Goal: Task Accomplishment & Management: Manage account settings

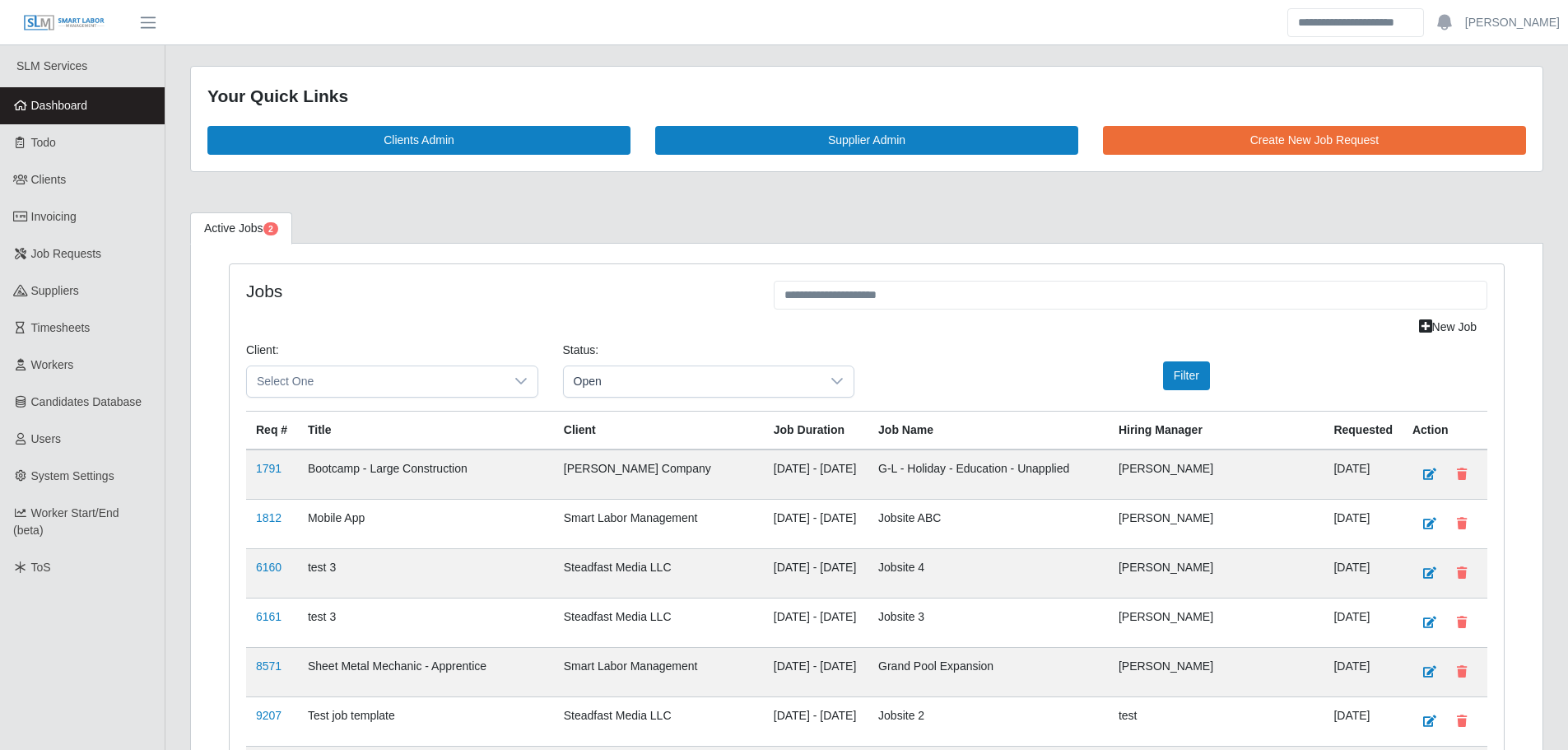
click at [76, 98] on span "Dashboard" at bounding box center [59, 105] width 57 height 14
click at [104, 111] on link "Dashboard" at bounding box center [82, 106] width 165 height 37
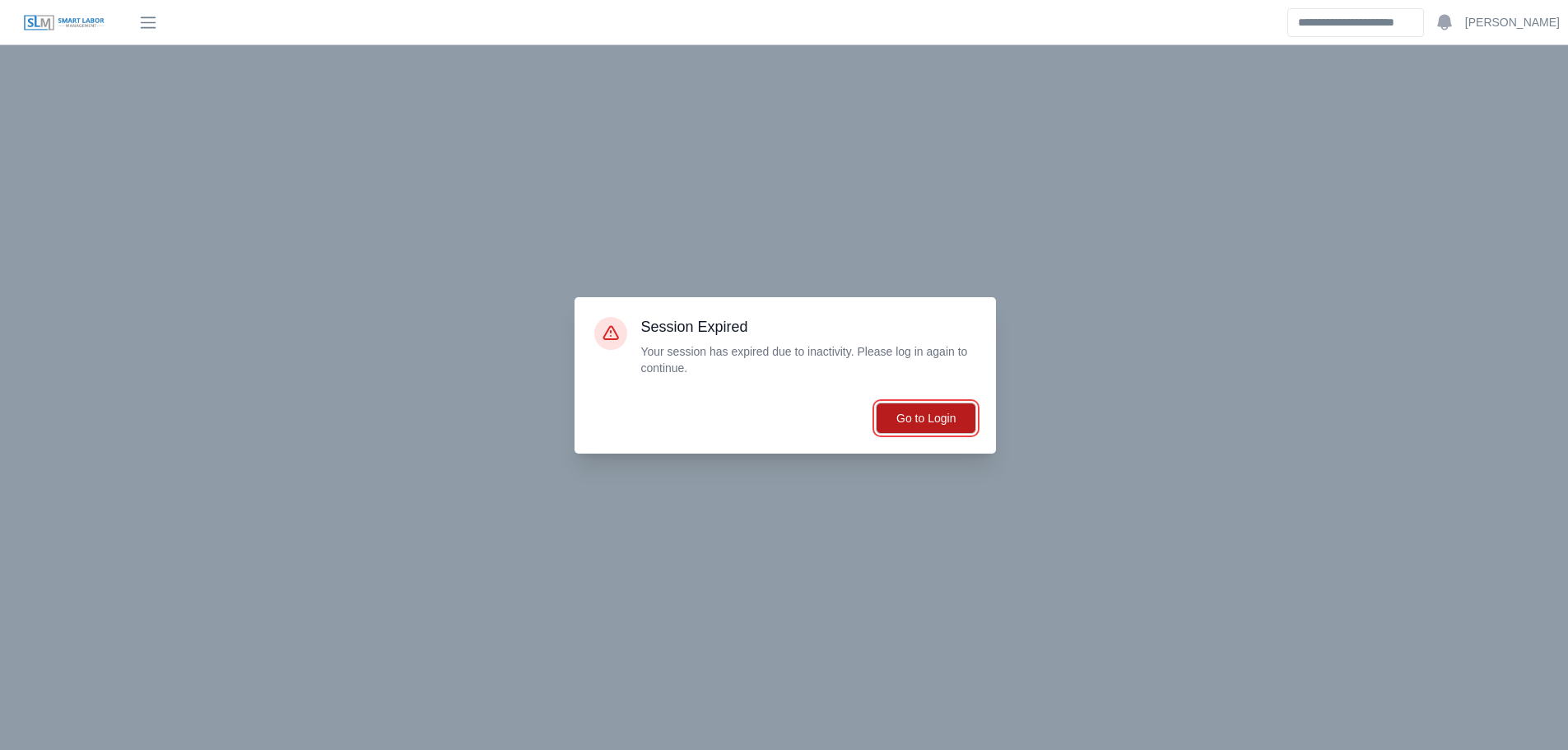
click at [895, 427] on button "Go to Login" at bounding box center [926, 418] width 100 height 31
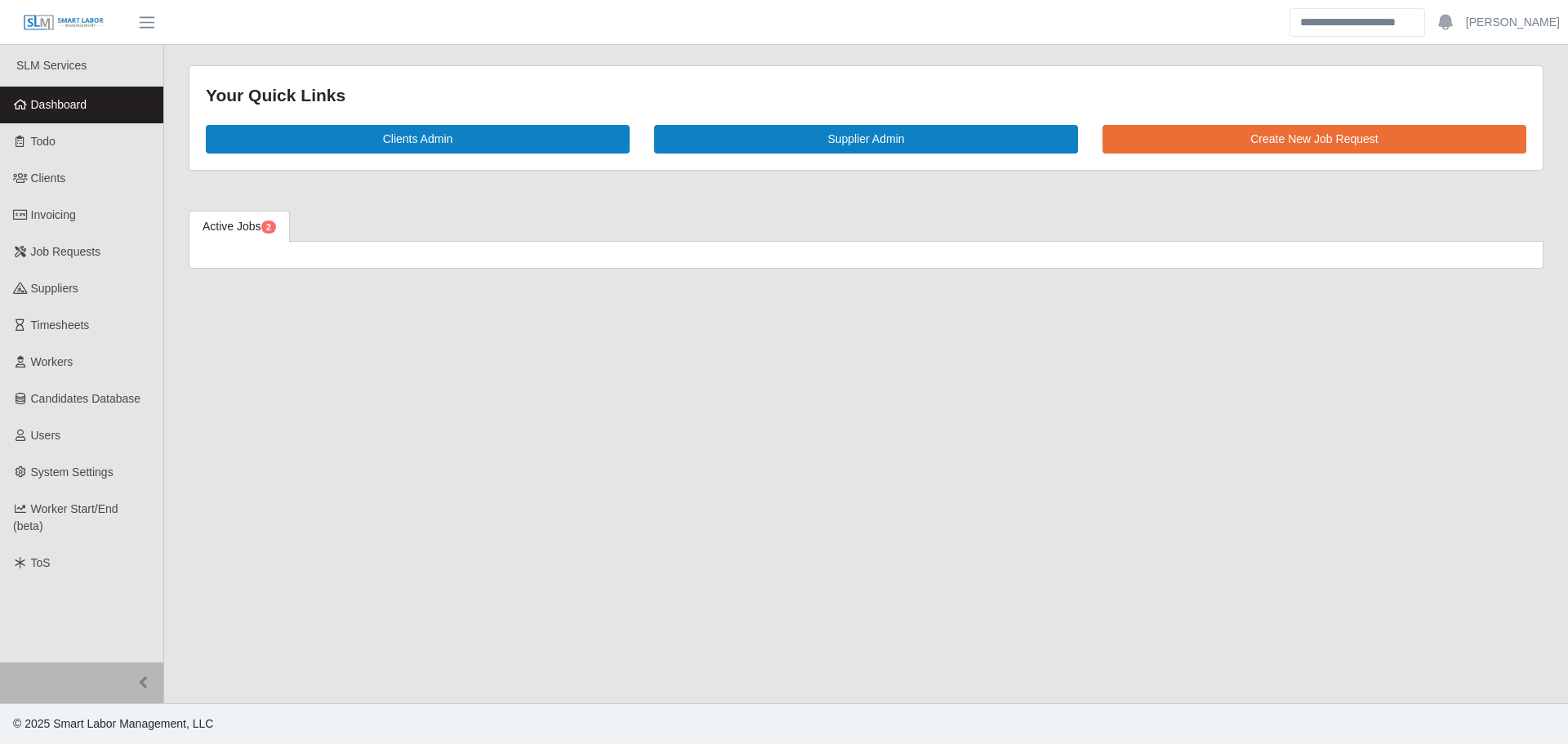
drag, startPoint x: 98, startPoint y: 318, endPoint x: 188, endPoint y: 271, distance: 101.5
click at [98, 318] on link "Timesheets" at bounding box center [81, 326] width 163 height 37
click at [67, 186] on link "Clients" at bounding box center [81, 179] width 163 height 37
click at [66, 218] on span "Invoicing" at bounding box center [53, 215] width 44 height 14
click at [51, 116] on link "Dashboard" at bounding box center [81, 105] width 163 height 37
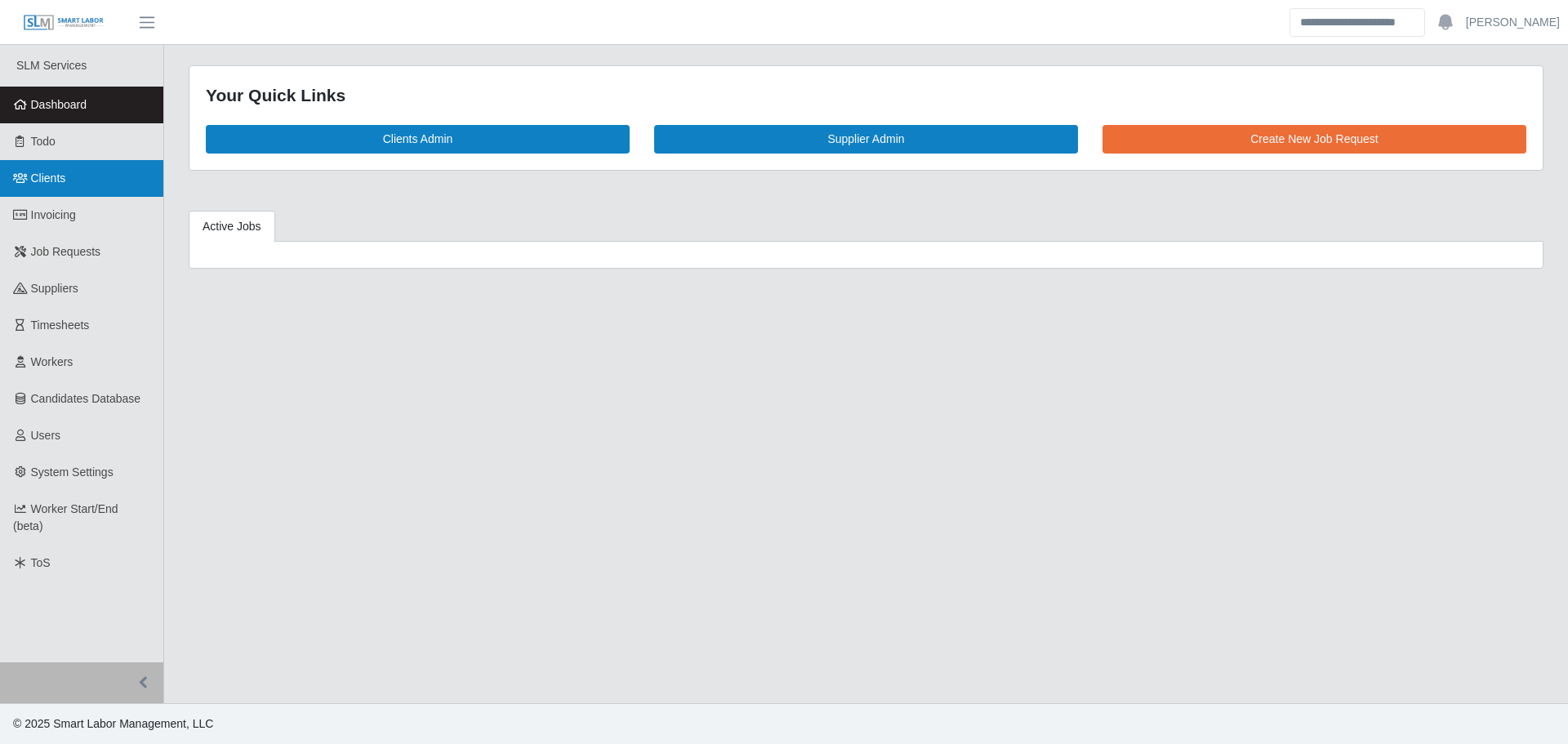
click at [80, 169] on link "Clients" at bounding box center [81, 179] width 163 height 37
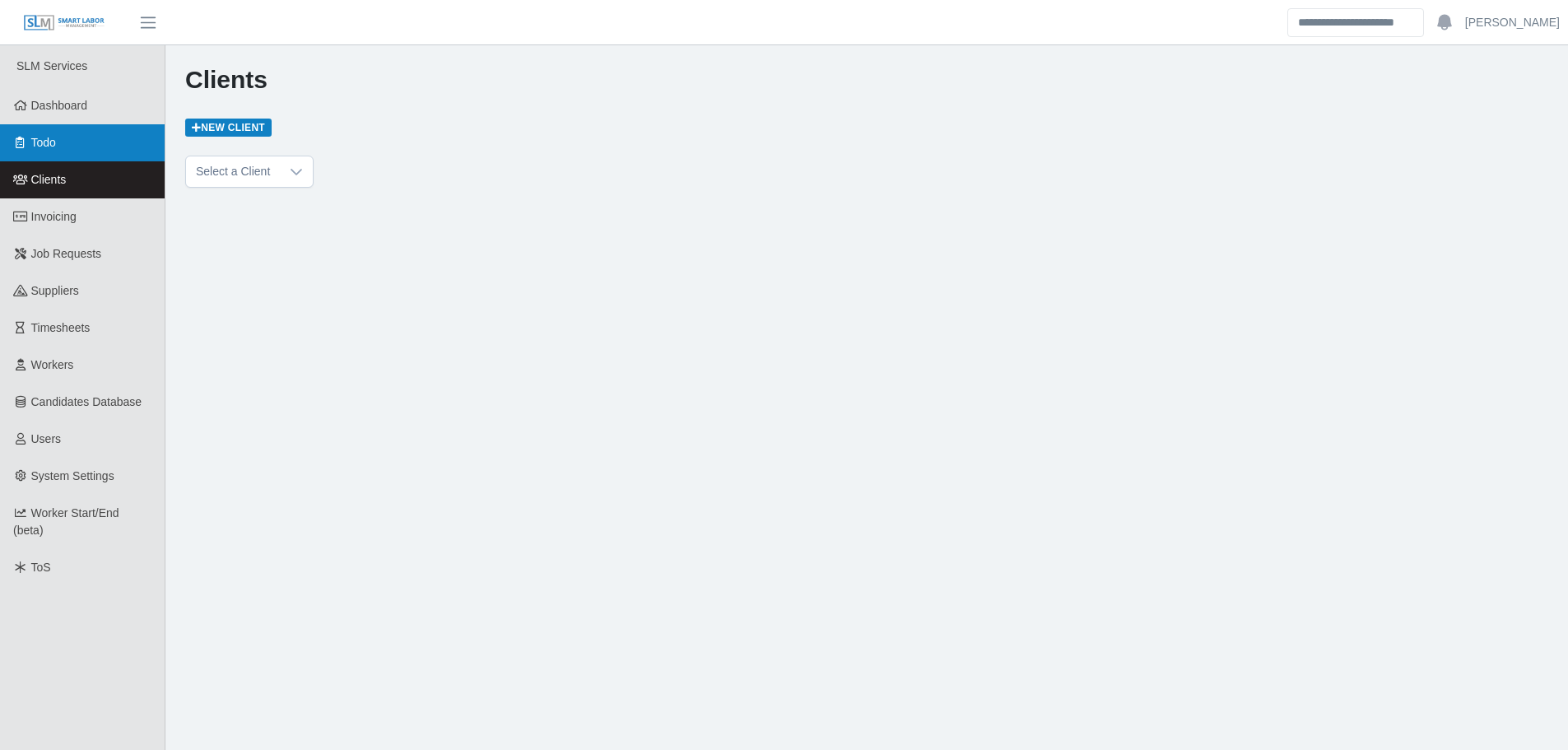
click at [84, 141] on link "Todo" at bounding box center [82, 143] width 165 height 37
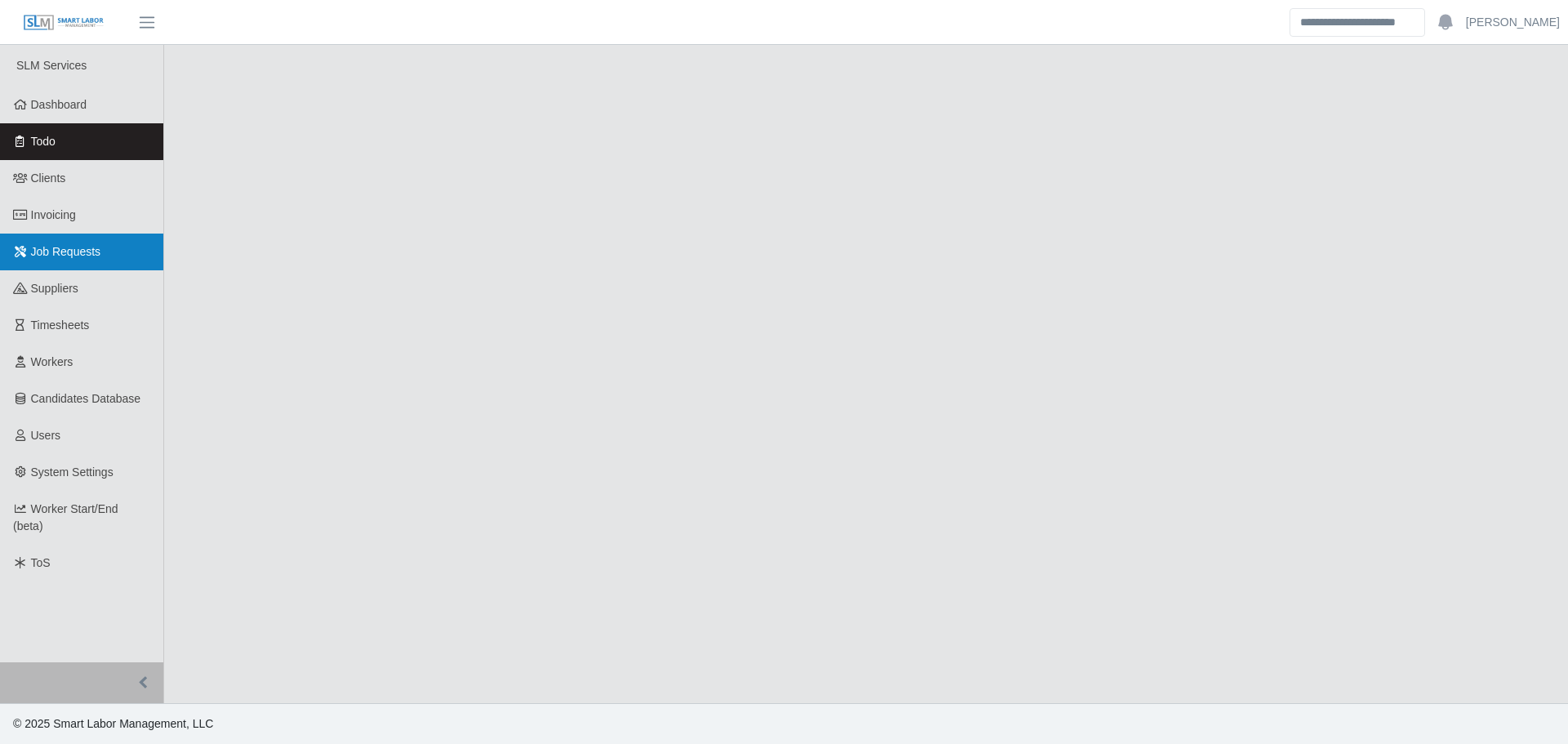
click at [67, 263] on link "Job Requests" at bounding box center [81, 252] width 163 height 37
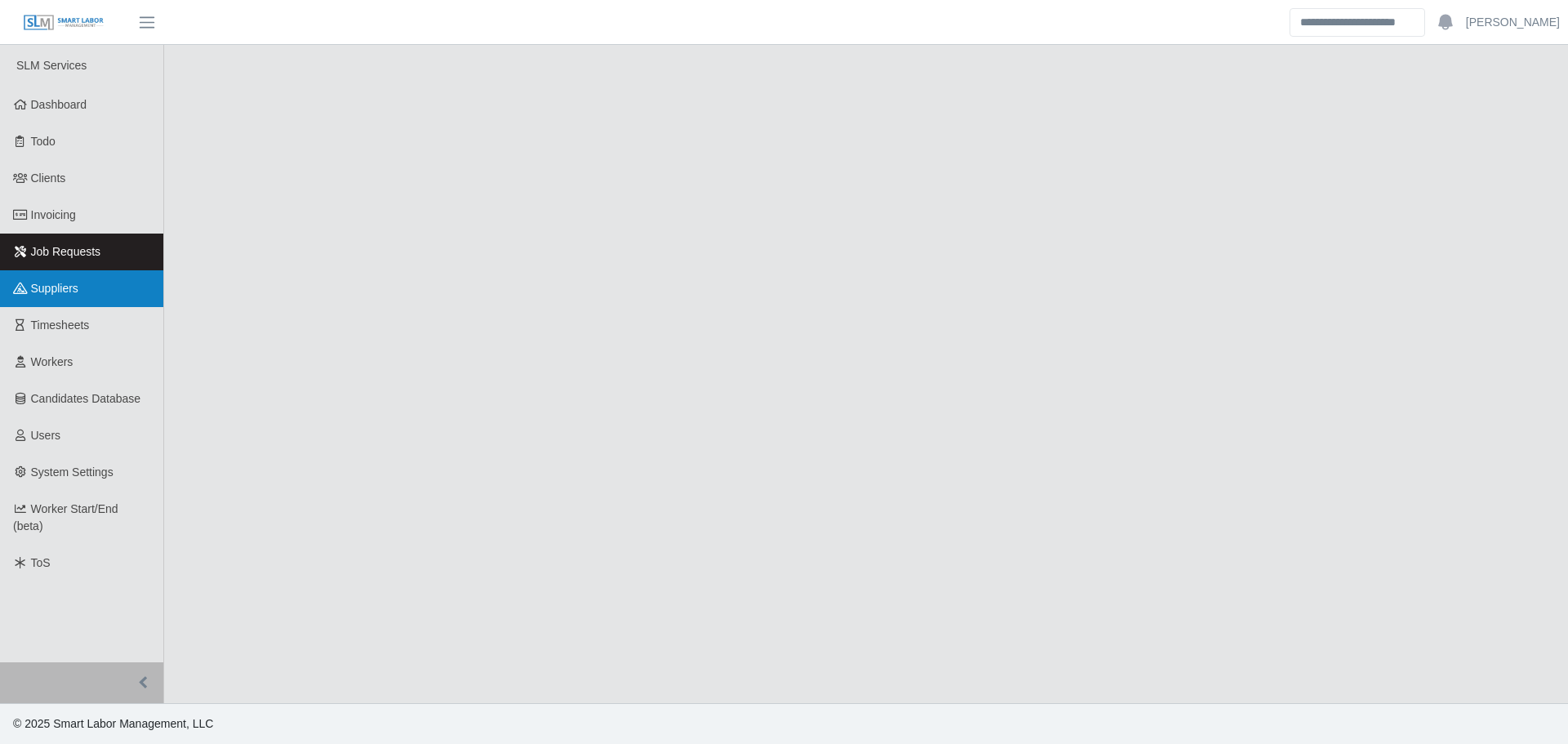
click at [69, 292] on span "Suppliers" at bounding box center [54, 288] width 47 height 14
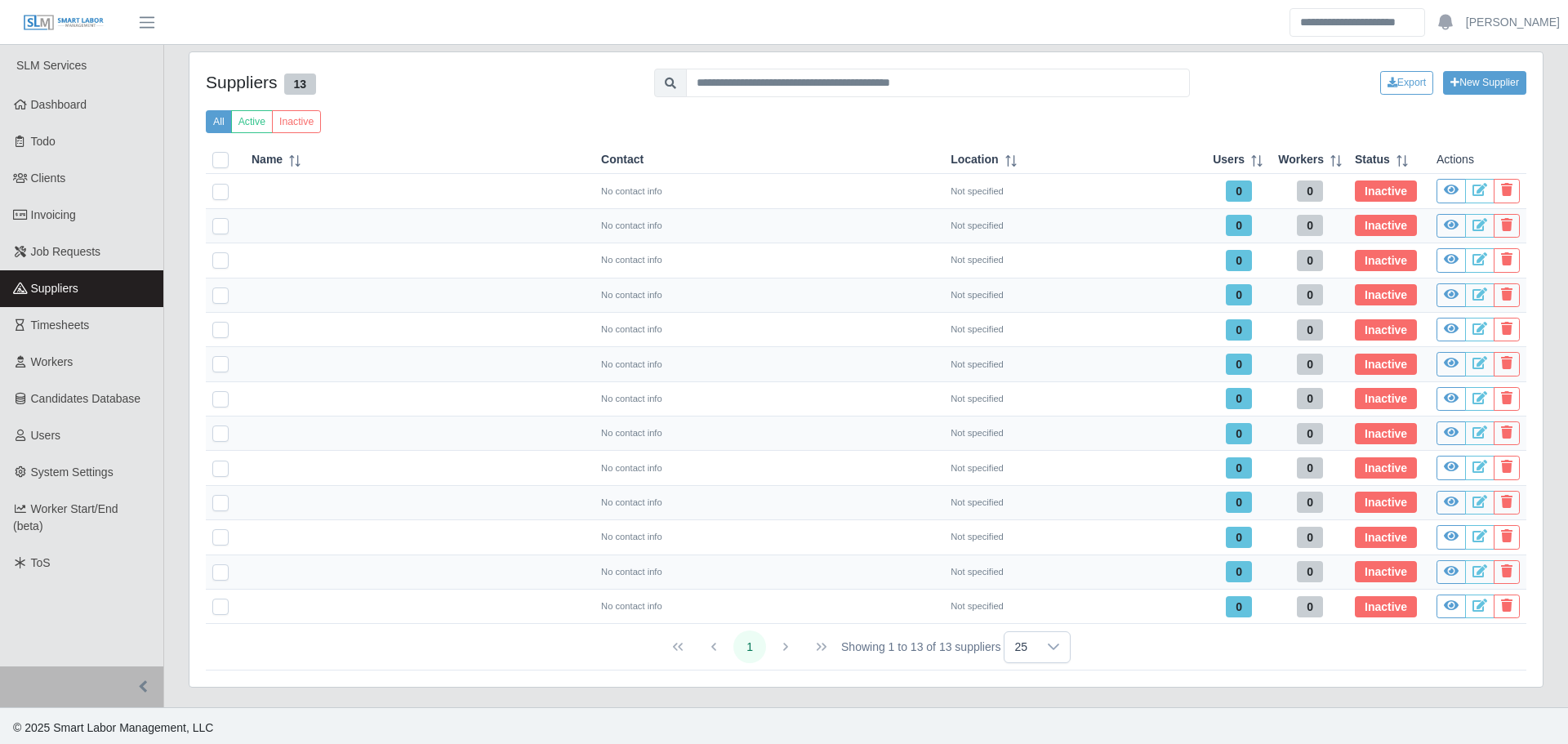
click at [66, 101] on span "Dashboard" at bounding box center [59, 104] width 56 height 14
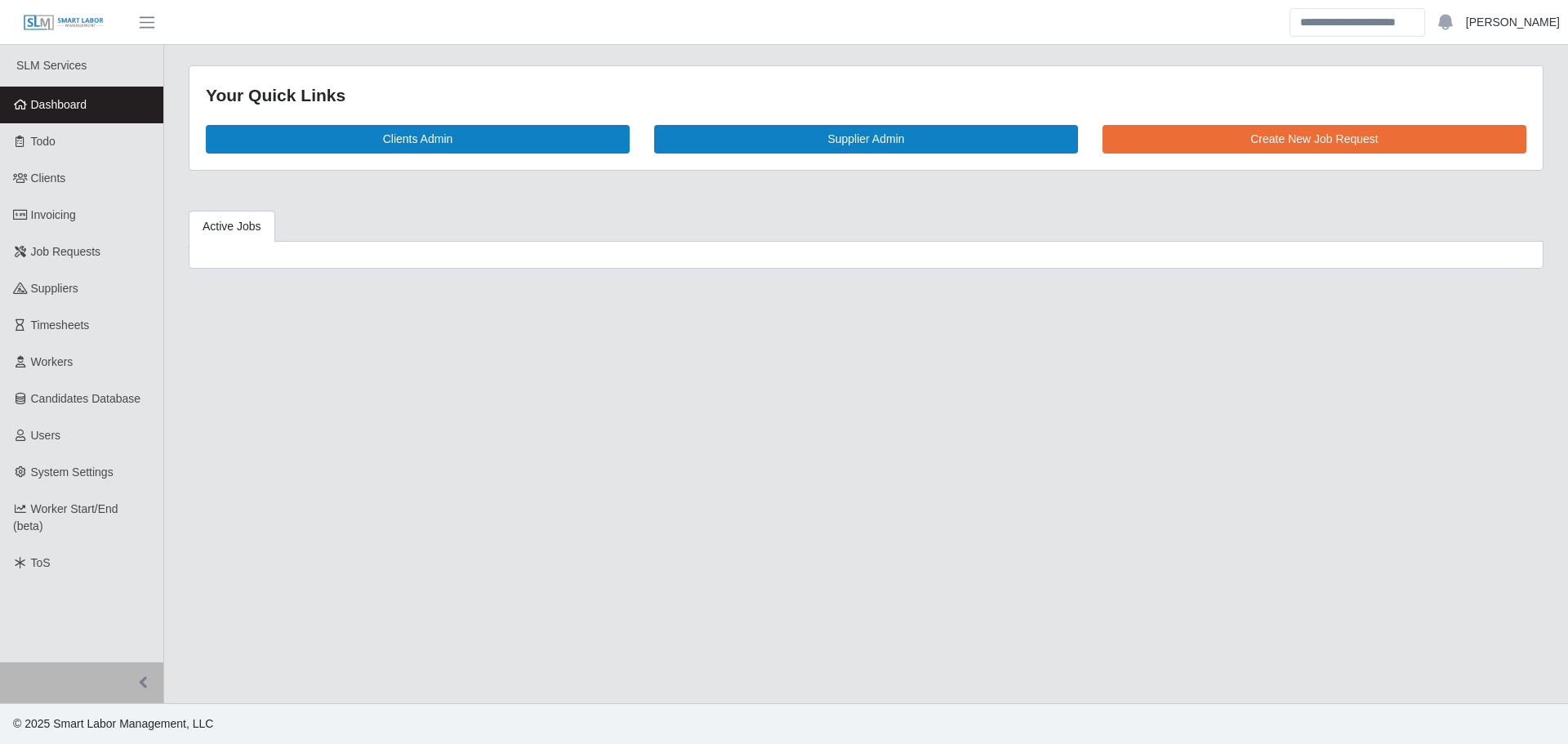
click at [1509, 23] on link "[PERSON_NAME]" at bounding box center [1513, 22] width 94 height 17
click at [1476, 117] on link "Logout" at bounding box center [1494, 113] width 147 height 34
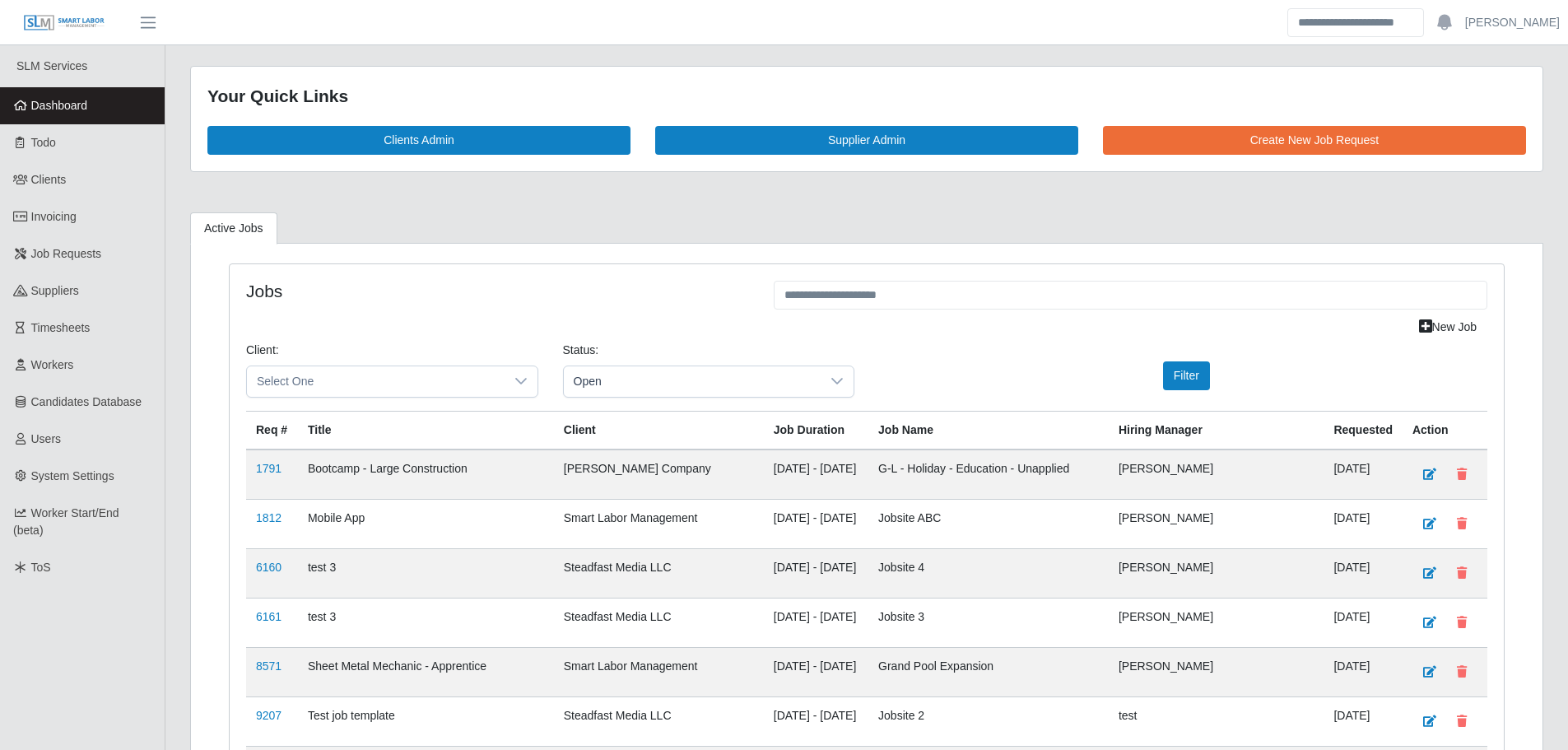
click at [104, 110] on link "Dashboard" at bounding box center [82, 106] width 165 height 37
click at [36, 356] on link "Workers" at bounding box center [82, 365] width 165 height 37
